Goal: Task Accomplishment & Management: Complete application form

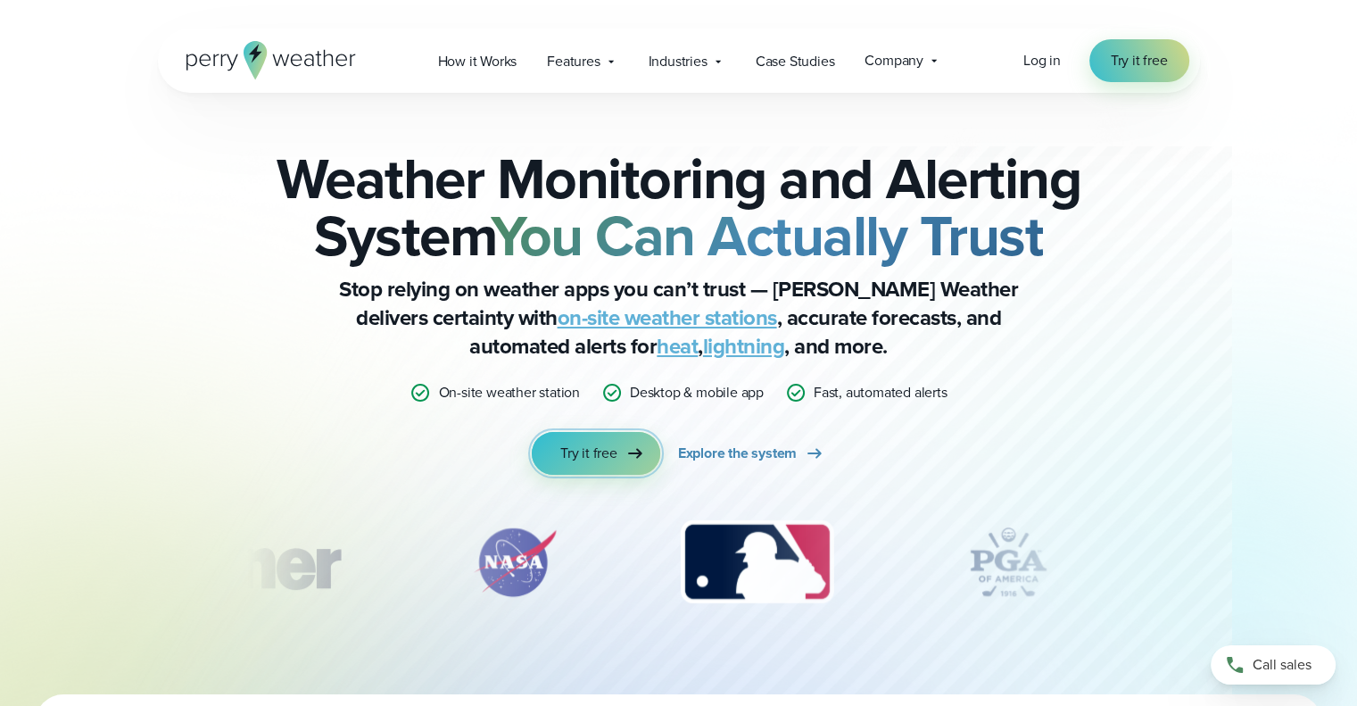
click at [608, 435] on link "Try it free" at bounding box center [596, 453] width 129 height 43
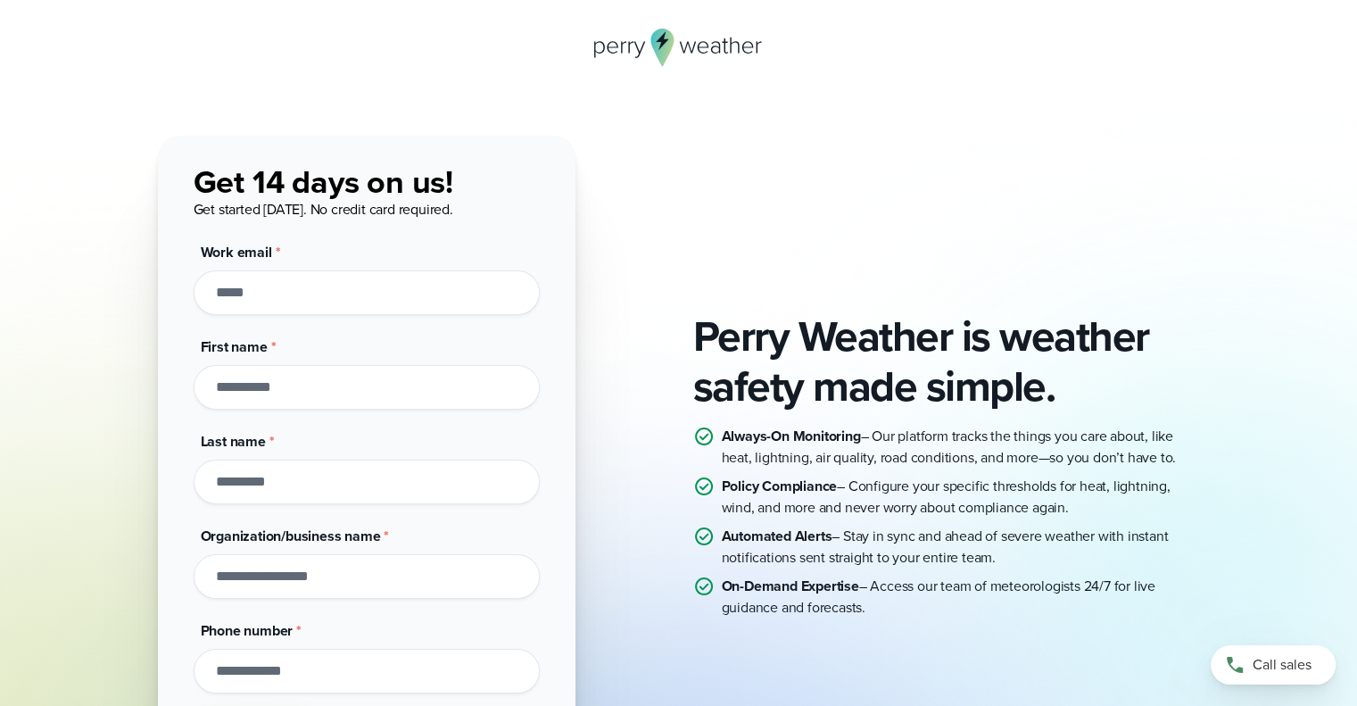
click at [684, 170] on div "Perry Weather is weather safety made simple. Always-On Monitoring – Our platfor…" at bounding box center [679, 465] width 1042 height 658
click at [645, 51] on icon at bounding box center [679, 48] width 170 height 38
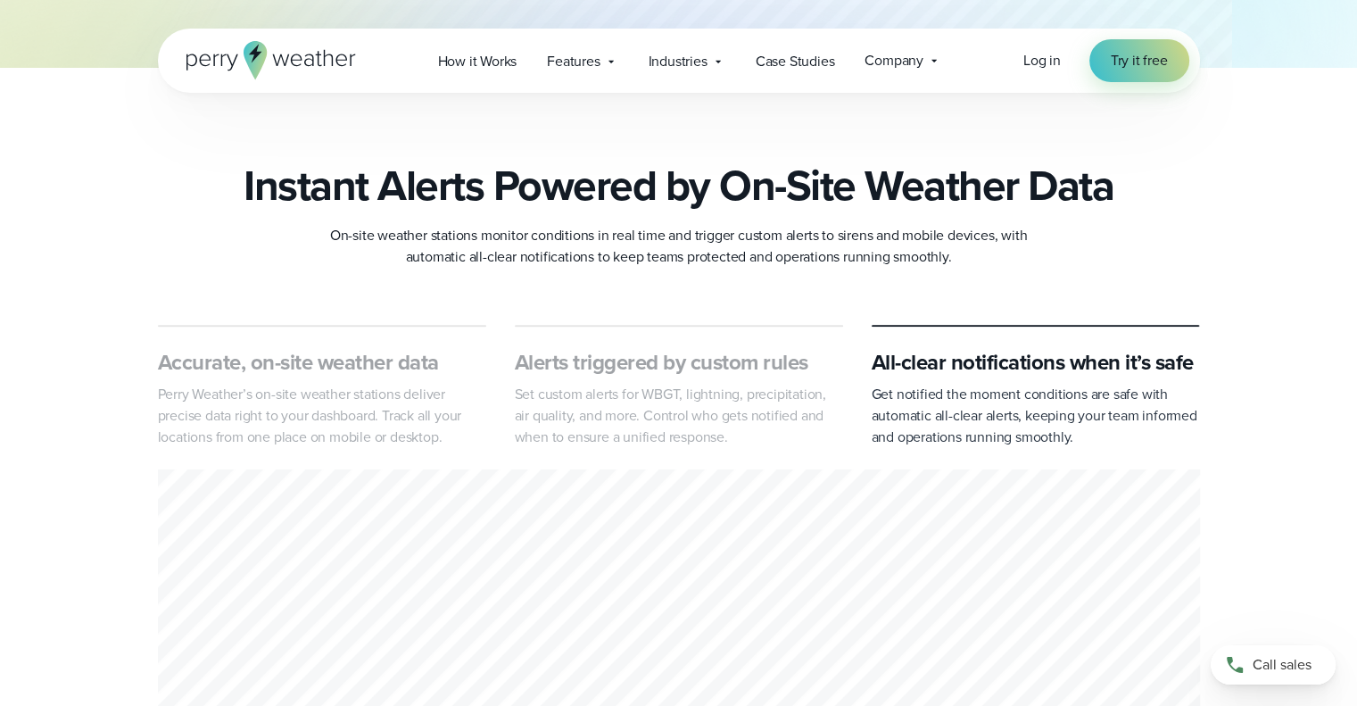
scroll to position [714, 0]
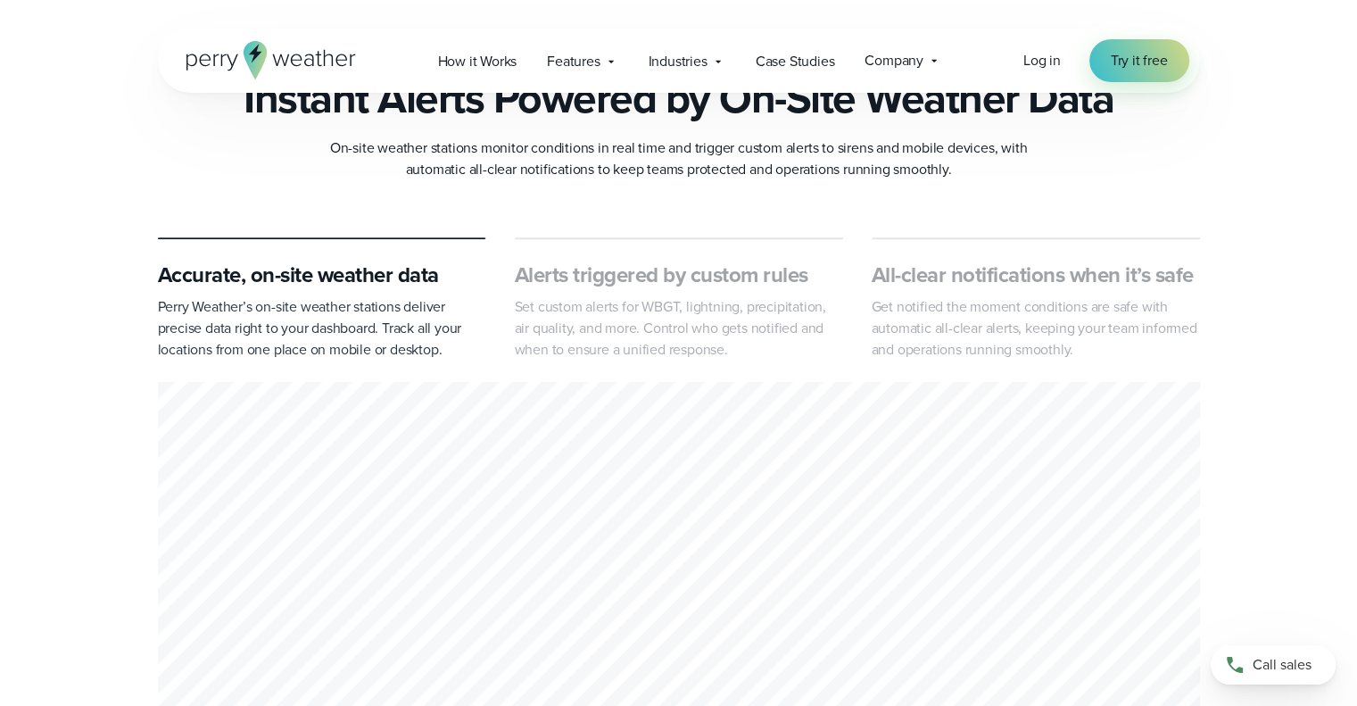
click at [1071, 274] on h3 "All-clear notifications when it’s safe" at bounding box center [1036, 275] width 328 height 29
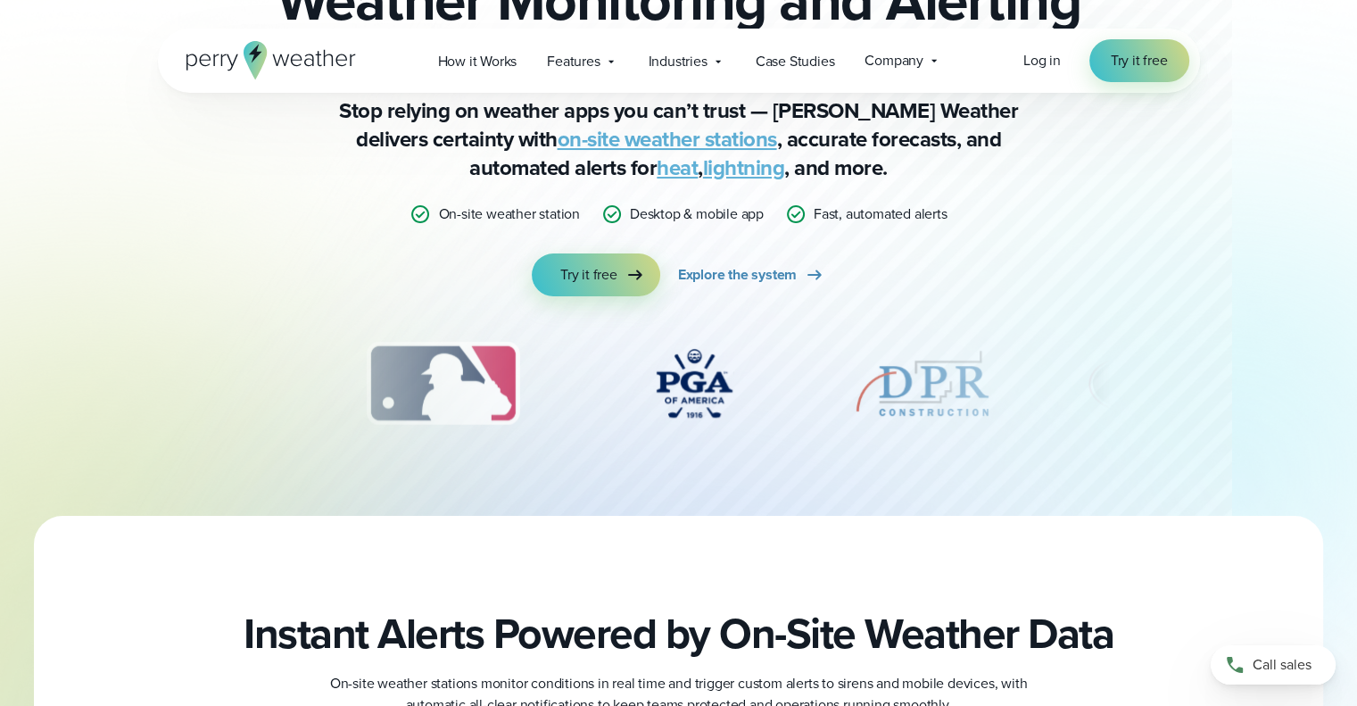
scroll to position [0, 0]
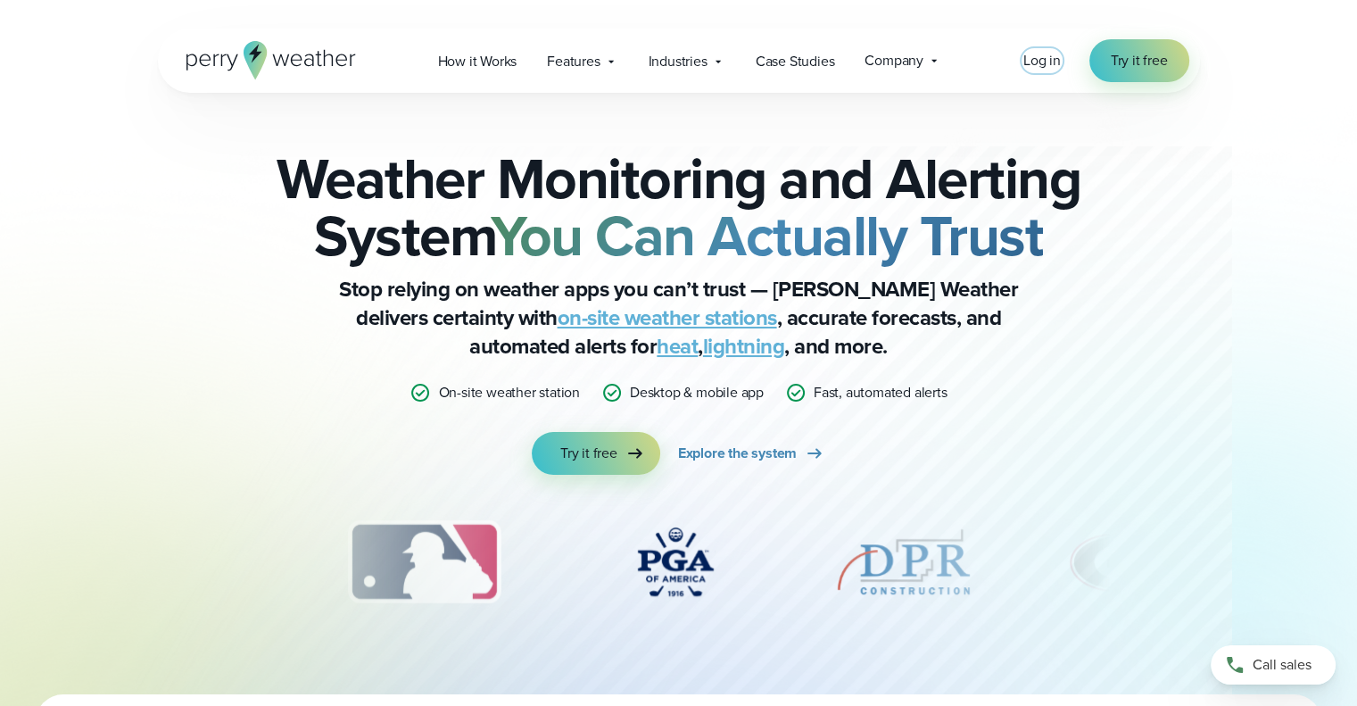
click at [1046, 62] on span "Log in" at bounding box center [1042, 60] width 37 height 21
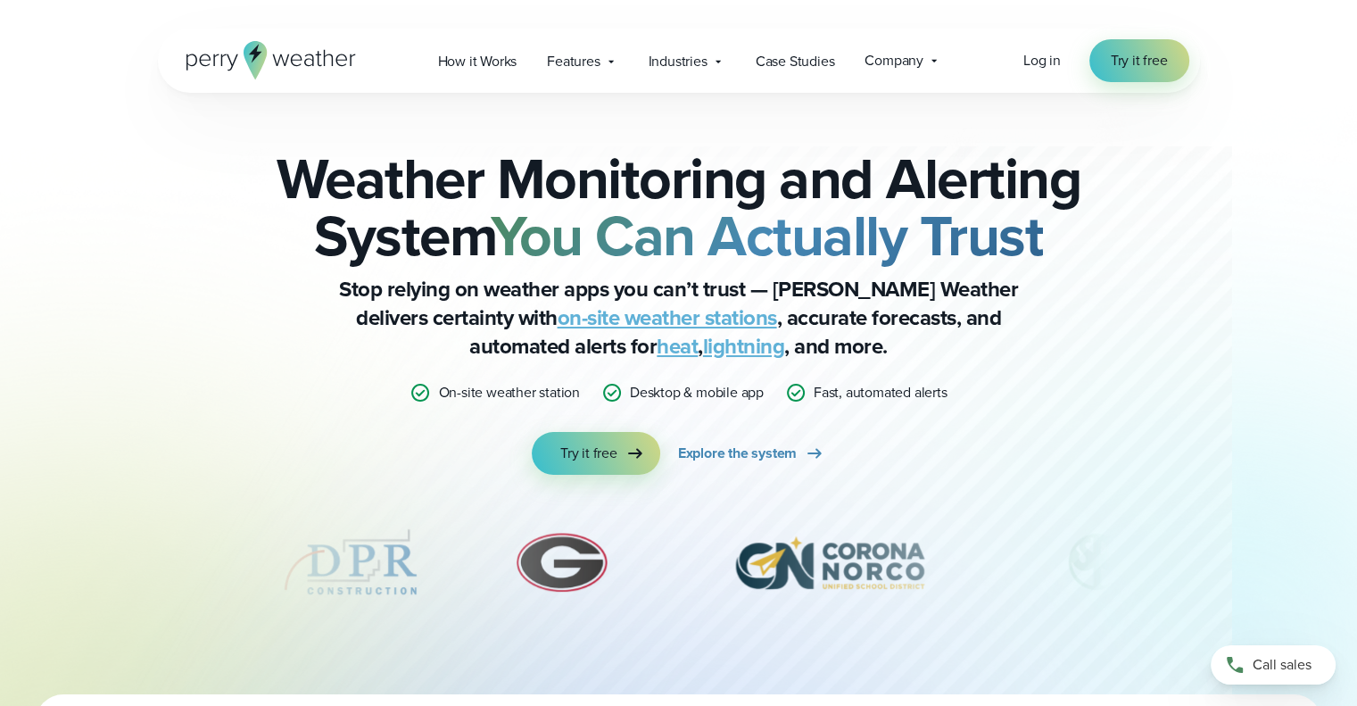
click at [1241, 260] on div "Weather Monitoring and Alerting System You Can Actually Trust Stop relying on w…" at bounding box center [679, 394] width 1285 height 602
